Goal: Transaction & Acquisition: Purchase product/service

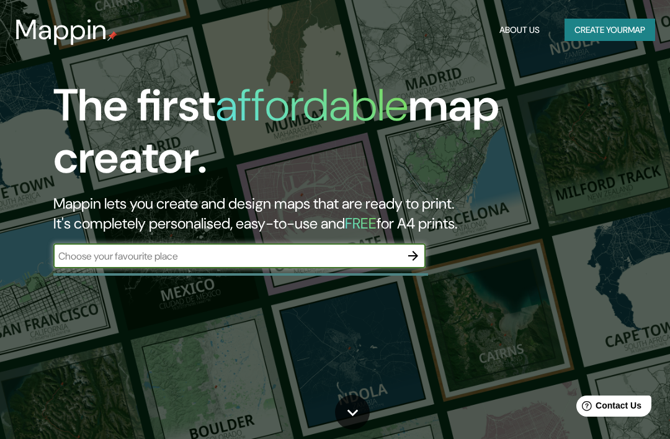
click at [95, 249] on input "text" at bounding box center [226, 256] width 347 height 14
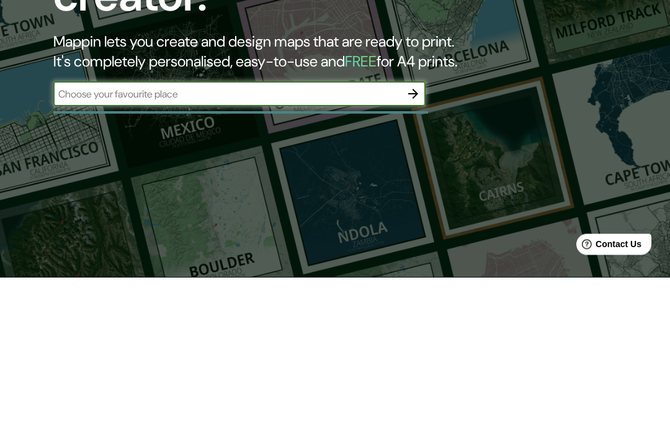
click at [415, 248] on icon "button" at bounding box center [413, 255] width 15 height 15
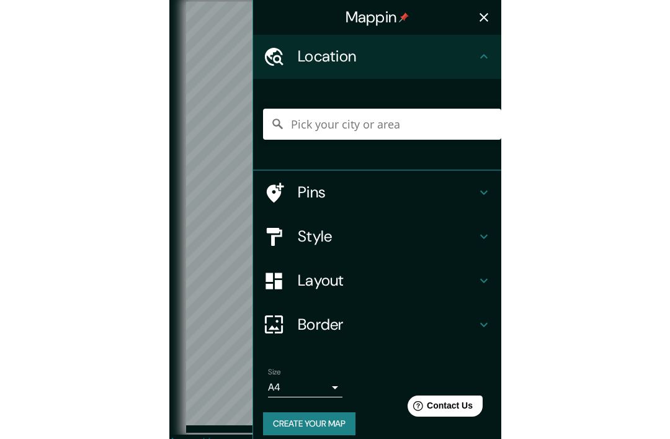
scroll to position [51, 0]
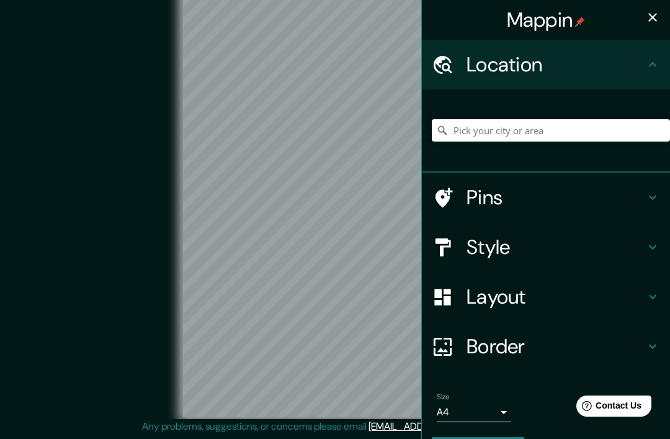
click at [575, 127] on input "Pick your city or area" at bounding box center [551, 130] width 238 height 22
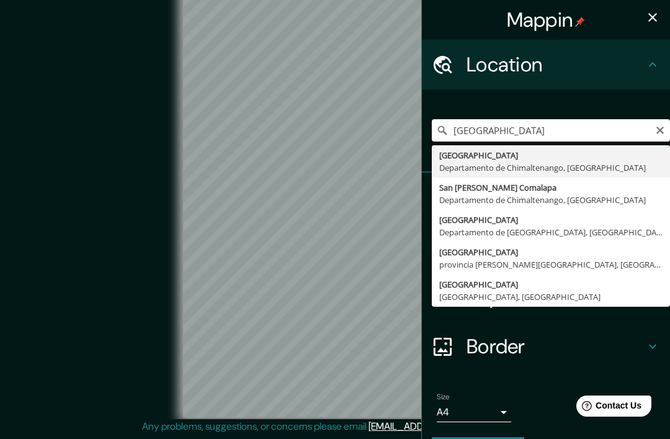
type input "[GEOGRAPHIC_DATA], [GEOGRAPHIC_DATA], [GEOGRAPHIC_DATA]"
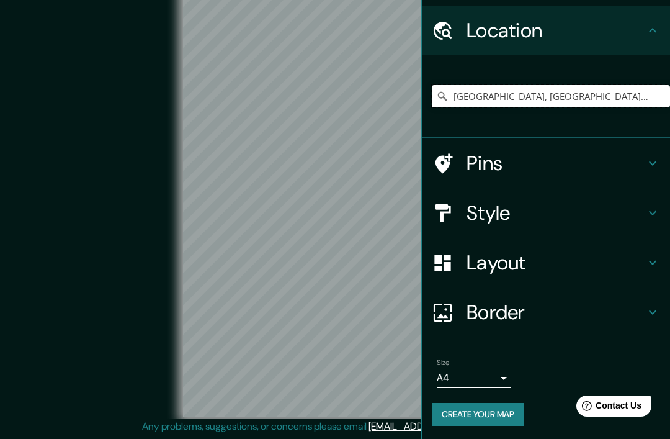
scroll to position [32, 0]
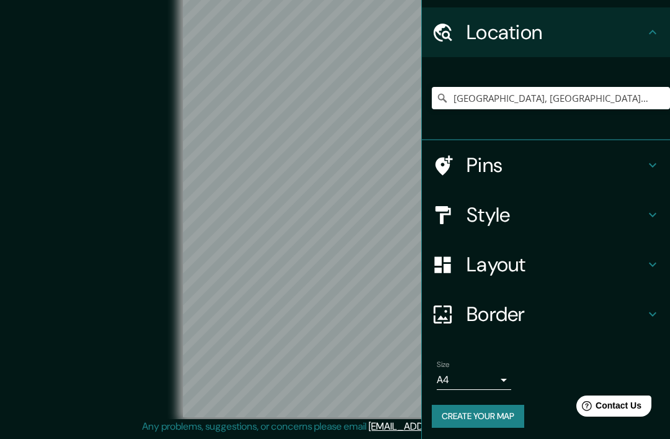
click at [501, 372] on body "Mappin Location [GEOGRAPHIC_DATA], [GEOGRAPHIC_DATA], [GEOGRAPHIC_DATA] Pins St…" at bounding box center [335, 203] width 670 height 439
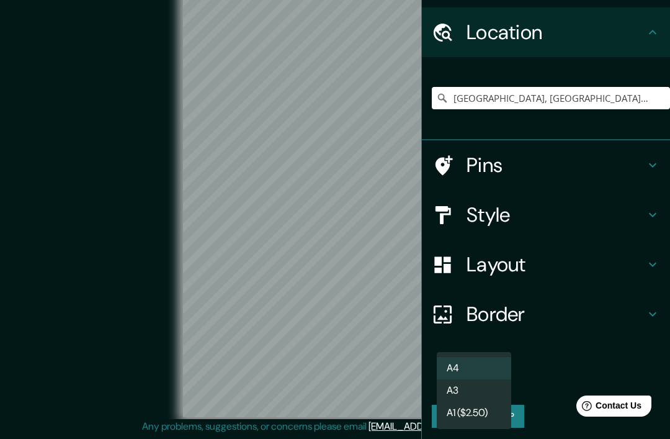
click at [472, 390] on li "A3" at bounding box center [474, 390] width 74 height 22
type input "a4"
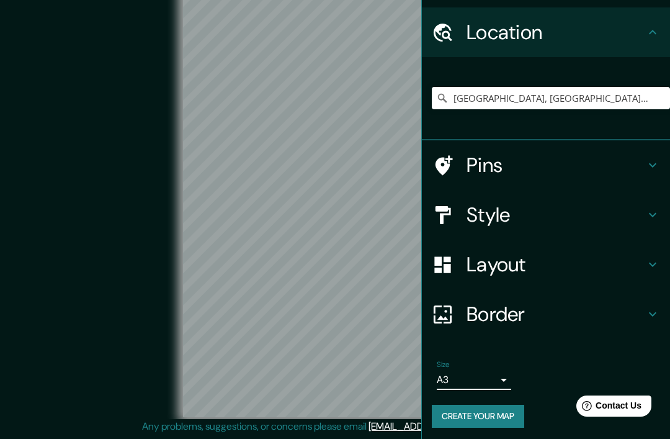
click at [658, 213] on icon at bounding box center [652, 214] width 15 height 15
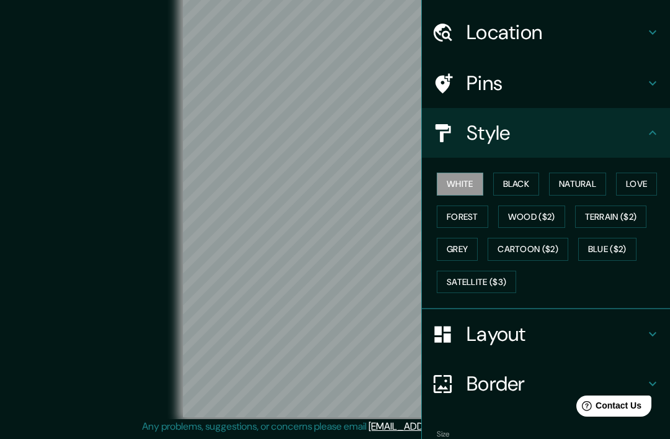
click at [475, 246] on button "Grey" at bounding box center [457, 249] width 41 height 23
click at [468, 215] on button "Forest" at bounding box center [462, 216] width 51 height 23
click at [463, 184] on button "White" at bounding box center [460, 183] width 47 height 23
click at [529, 184] on button "Black" at bounding box center [516, 183] width 47 height 23
click at [591, 182] on button "Natural" at bounding box center [577, 183] width 57 height 23
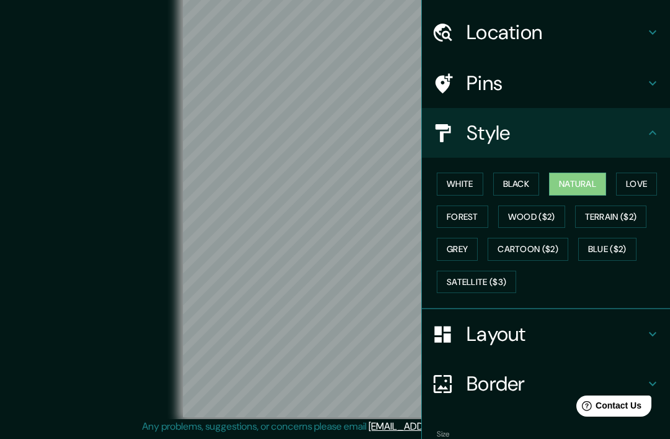
click at [631, 181] on button "Love" at bounding box center [636, 183] width 41 height 23
click at [527, 181] on button "Black" at bounding box center [516, 183] width 47 height 23
click at [521, 184] on button "Black" at bounding box center [516, 183] width 47 height 23
click at [462, 182] on button "White" at bounding box center [460, 183] width 47 height 23
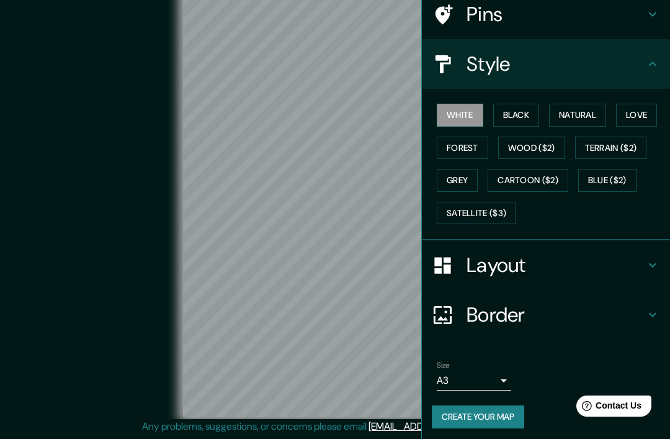
scroll to position [101, 0]
click at [488, 411] on button "Create your map" at bounding box center [478, 417] width 92 height 23
